Goal: Task Accomplishment & Management: Manage account settings

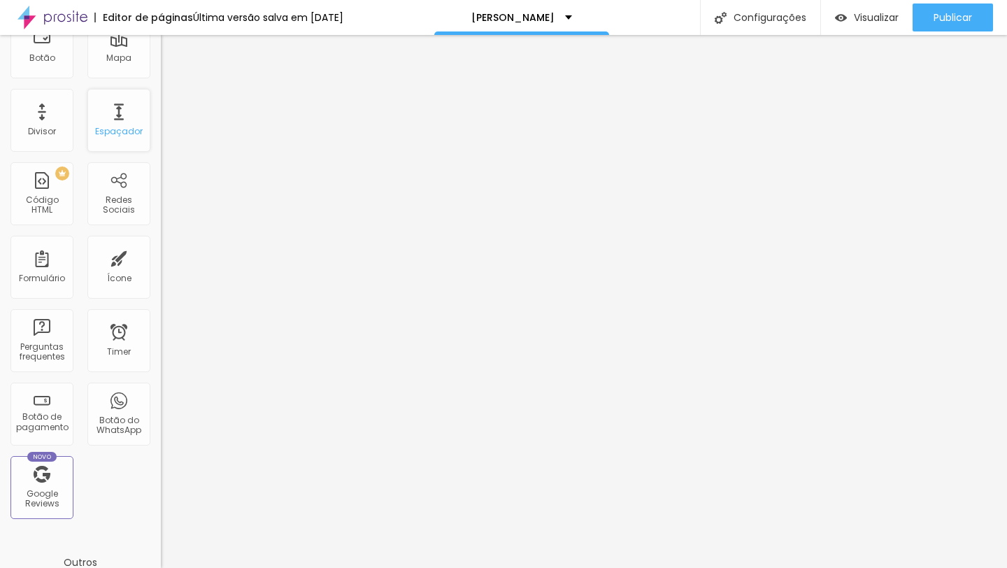
scroll to position [210, 0]
click at [64, 186] on div "PREMIUM Código HTML" at bounding box center [41, 196] width 63 height 63
click at [53, 196] on div "PREMIUM Código HTML" at bounding box center [41, 196] width 63 height 63
click at [53, 194] on div "PREMIUM Código HTML" at bounding box center [41, 196] width 63 height 63
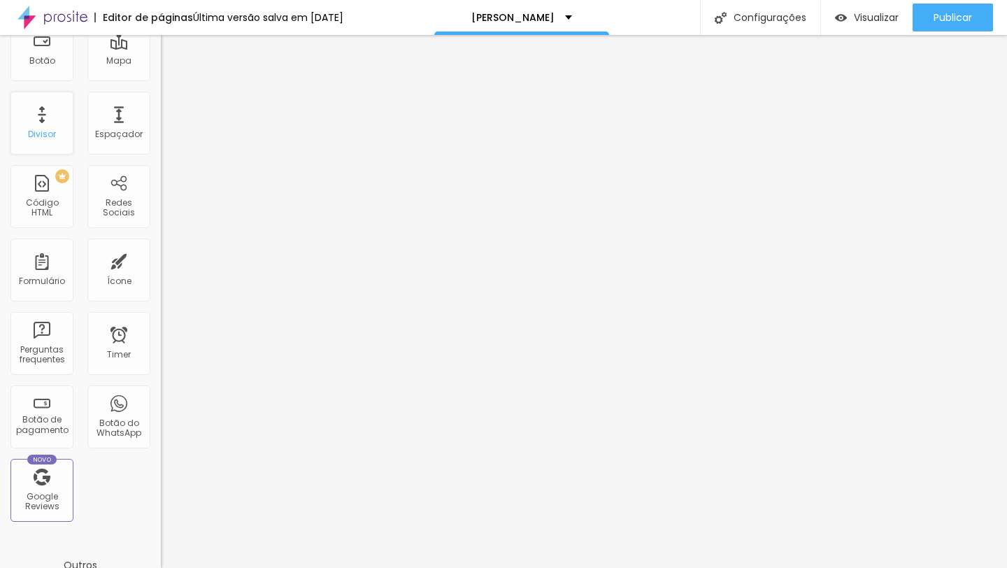
click at [48, 104] on div "Divisor" at bounding box center [41, 123] width 63 height 63
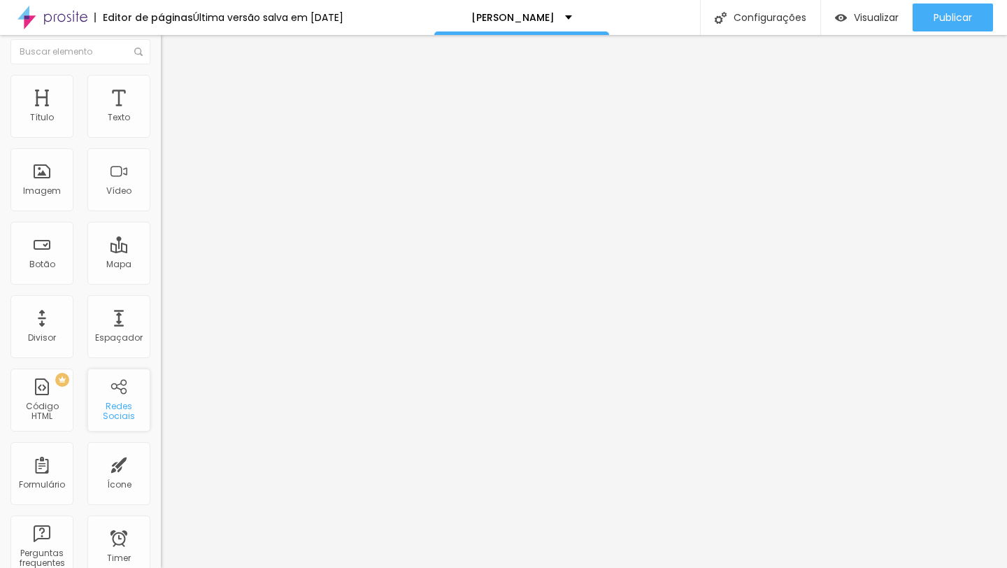
scroll to position [0, 0]
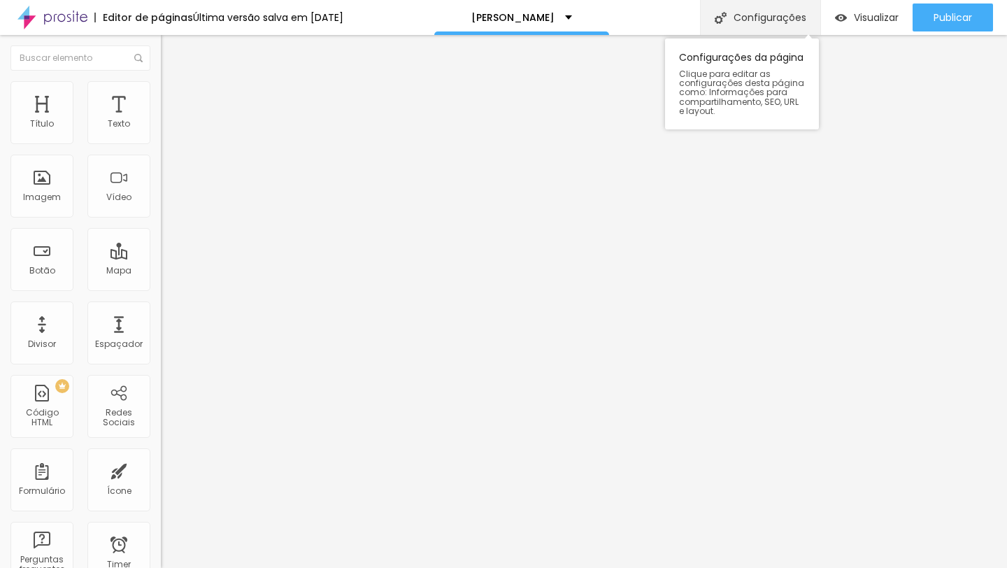
click at [752, 22] on div "Configurações" at bounding box center [760, 17] width 120 height 35
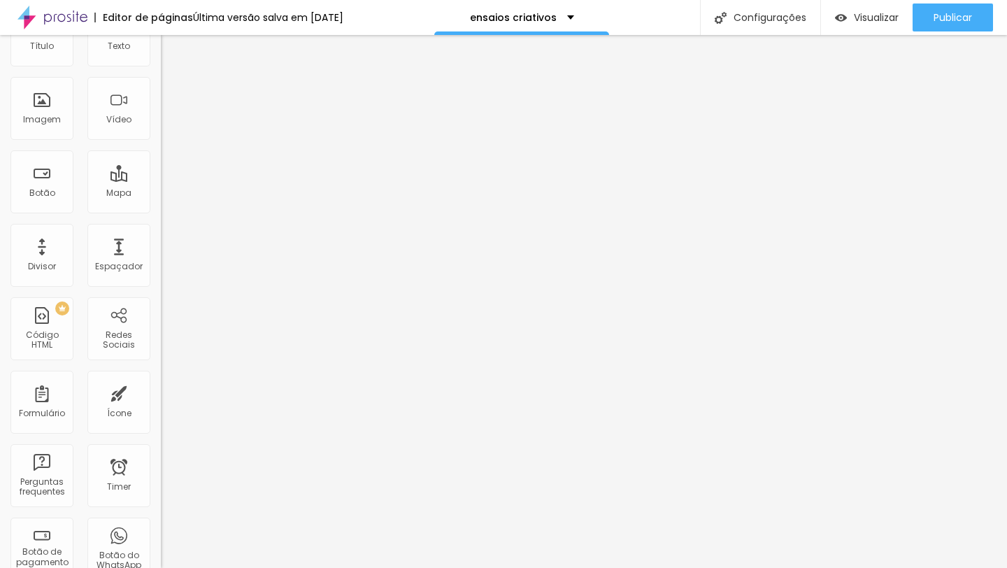
scroll to position [83, 0]
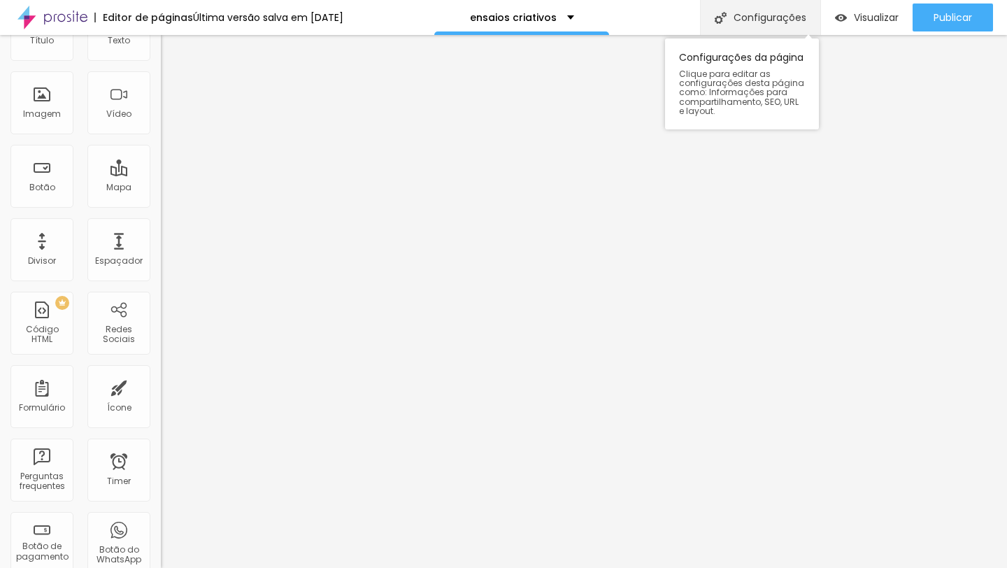
click at [773, 19] on div "Configurações" at bounding box center [760, 17] width 120 height 35
